Goal: Use online tool/utility: Utilize a website feature to perform a specific function

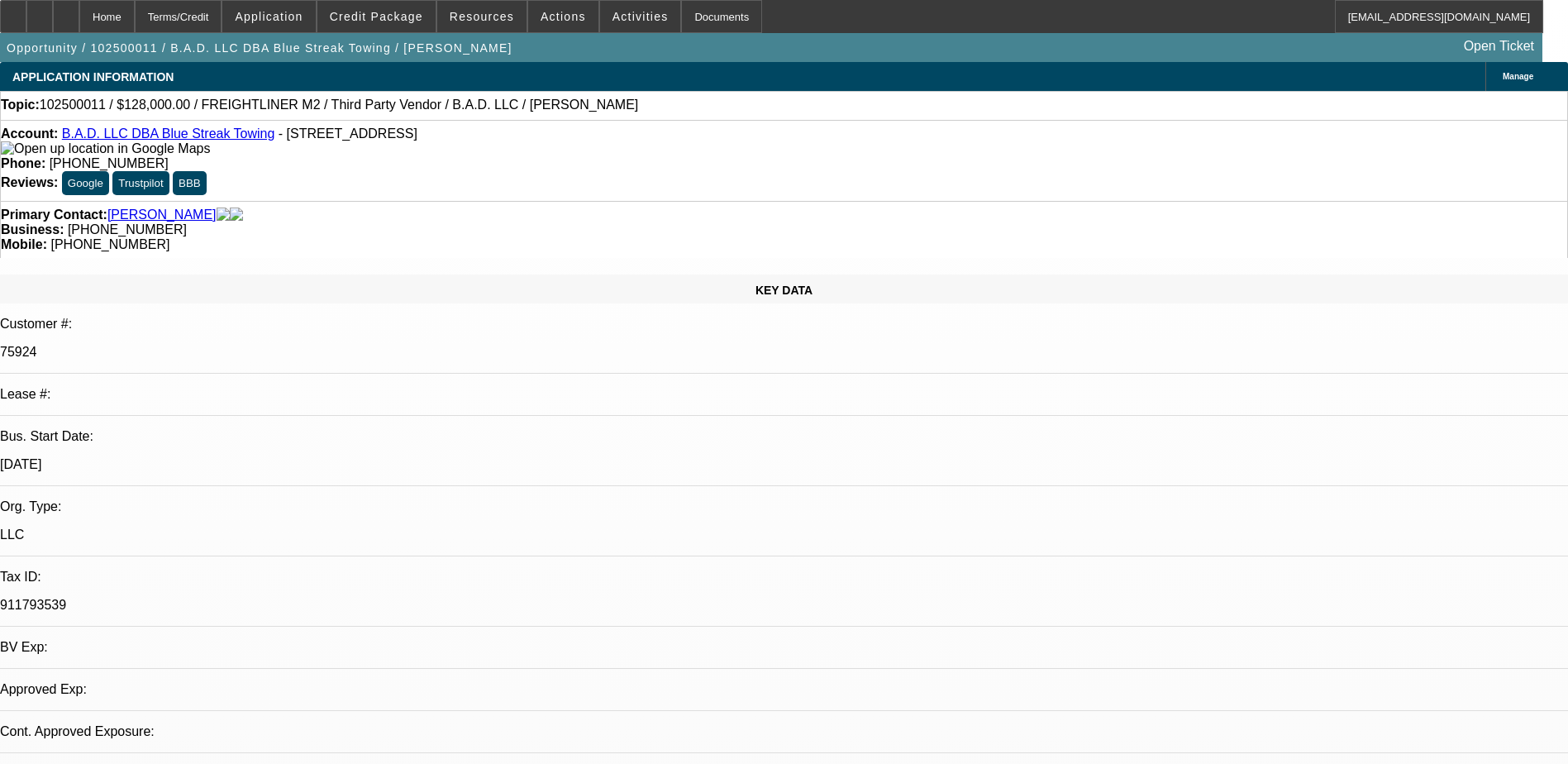
select select "0.2"
select select "2"
select select "0"
select select "6"
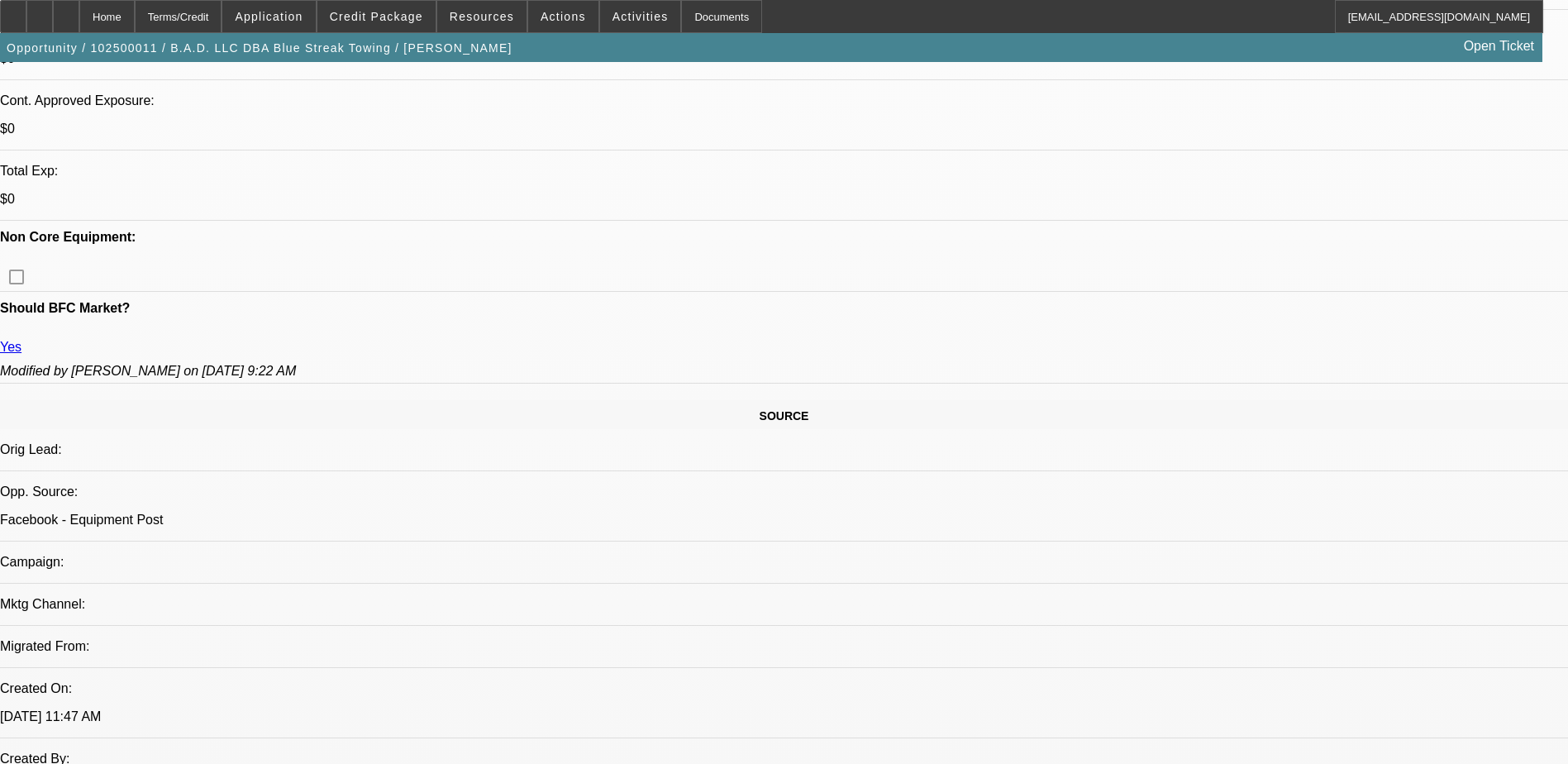
scroll to position [686, 0]
